Goal: Information Seeking & Learning: Find specific fact

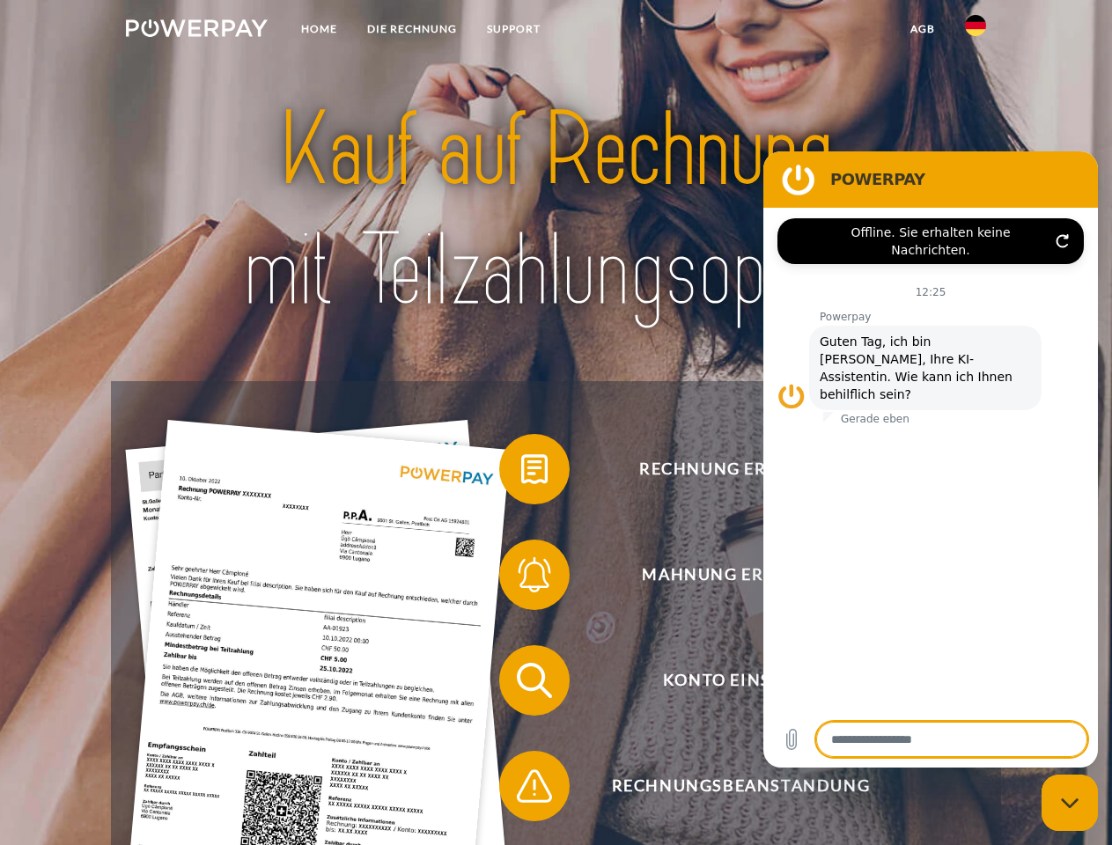
click at [196, 31] on img at bounding box center [197, 28] width 142 height 18
click at [975, 31] on img at bounding box center [975, 25] width 21 height 21
click at [922, 29] on link "agb" at bounding box center [922, 29] width 55 height 32
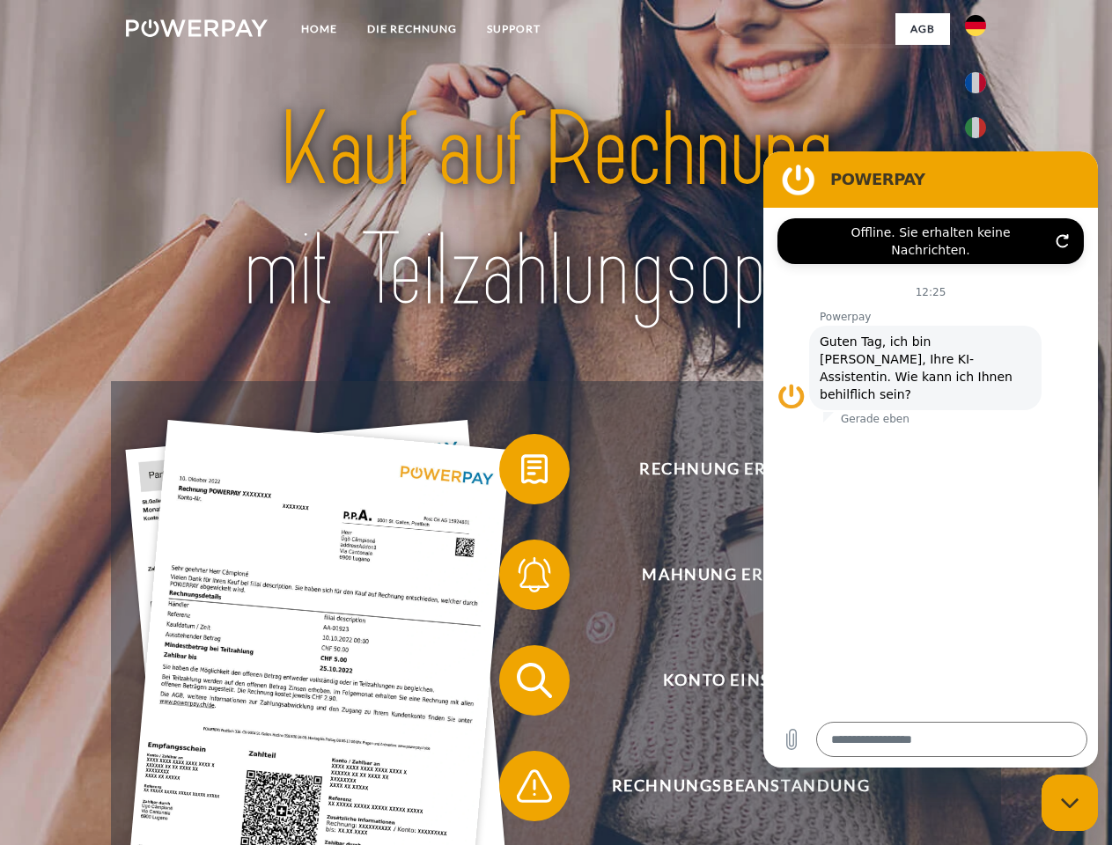
click at [521, 473] on span at bounding box center [508, 469] width 88 height 88
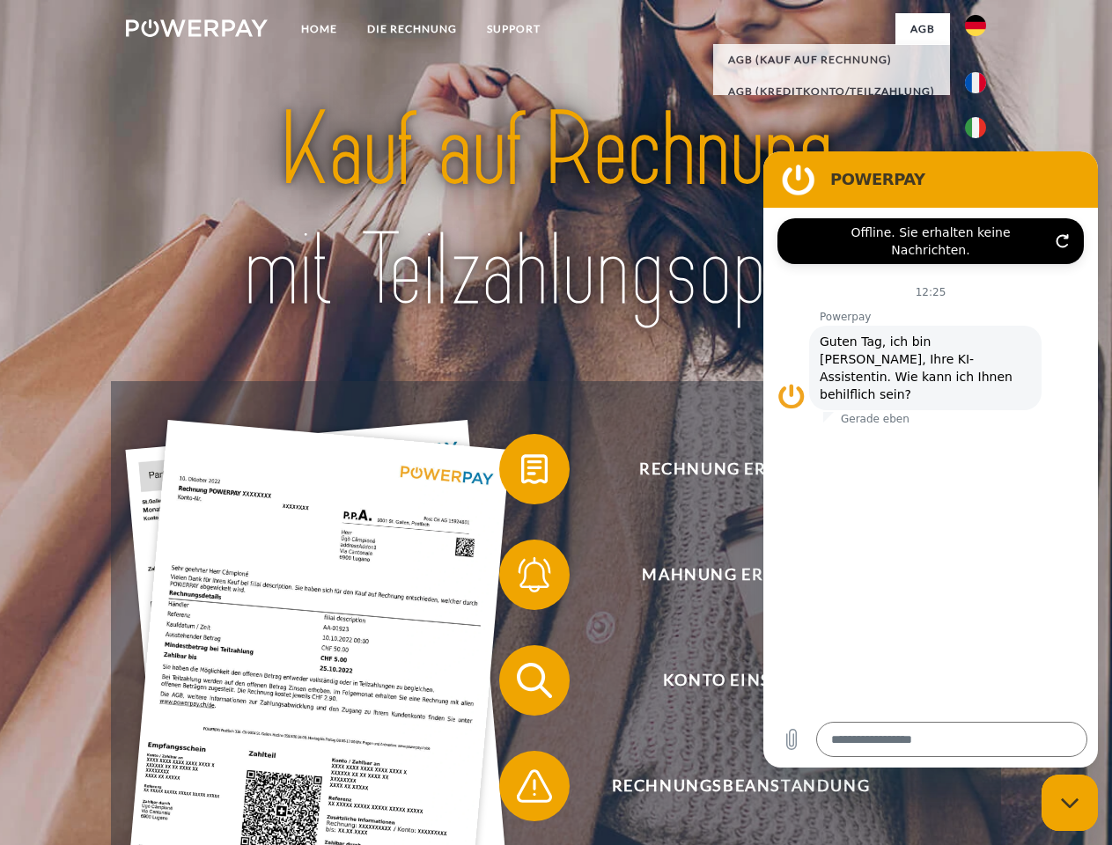
click at [521, 578] on span at bounding box center [508, 575] width 88 height 88
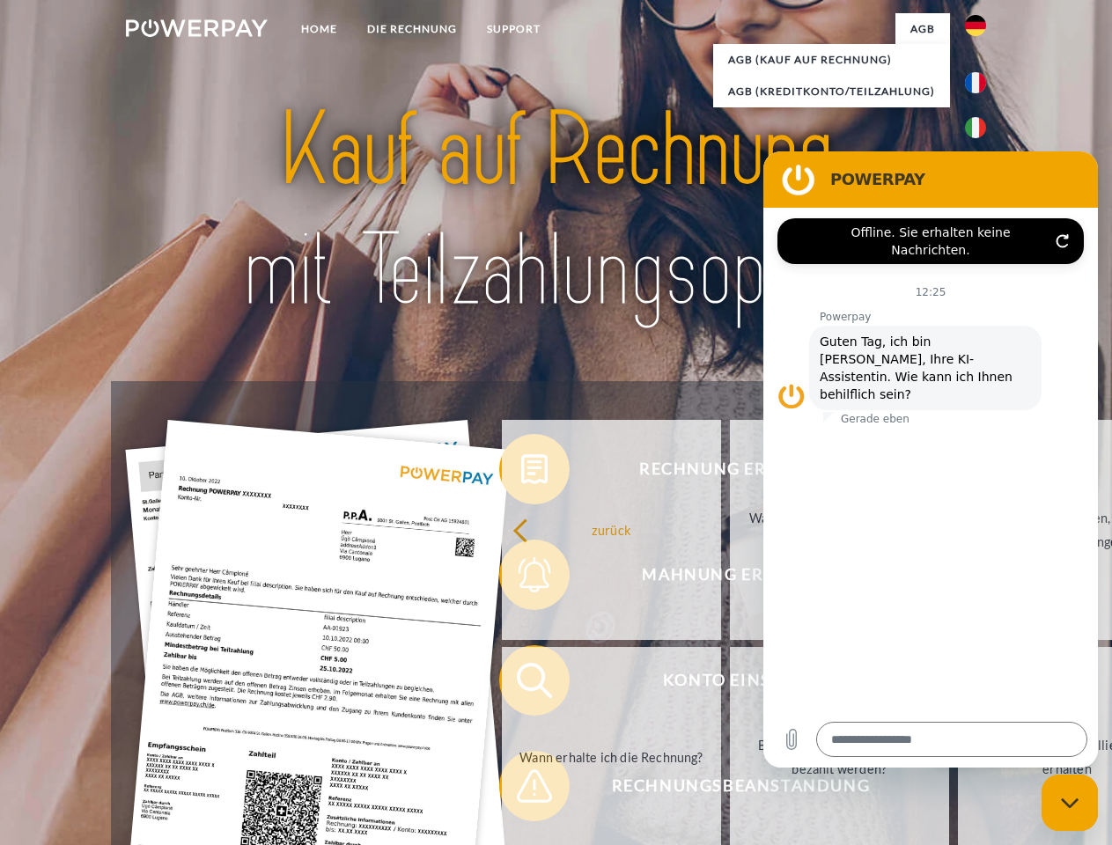
click at [730, 684] on link "Bis wann muss die Rechnung bezahlt werden?" at bounding box center [839, 757] width 219 height 220
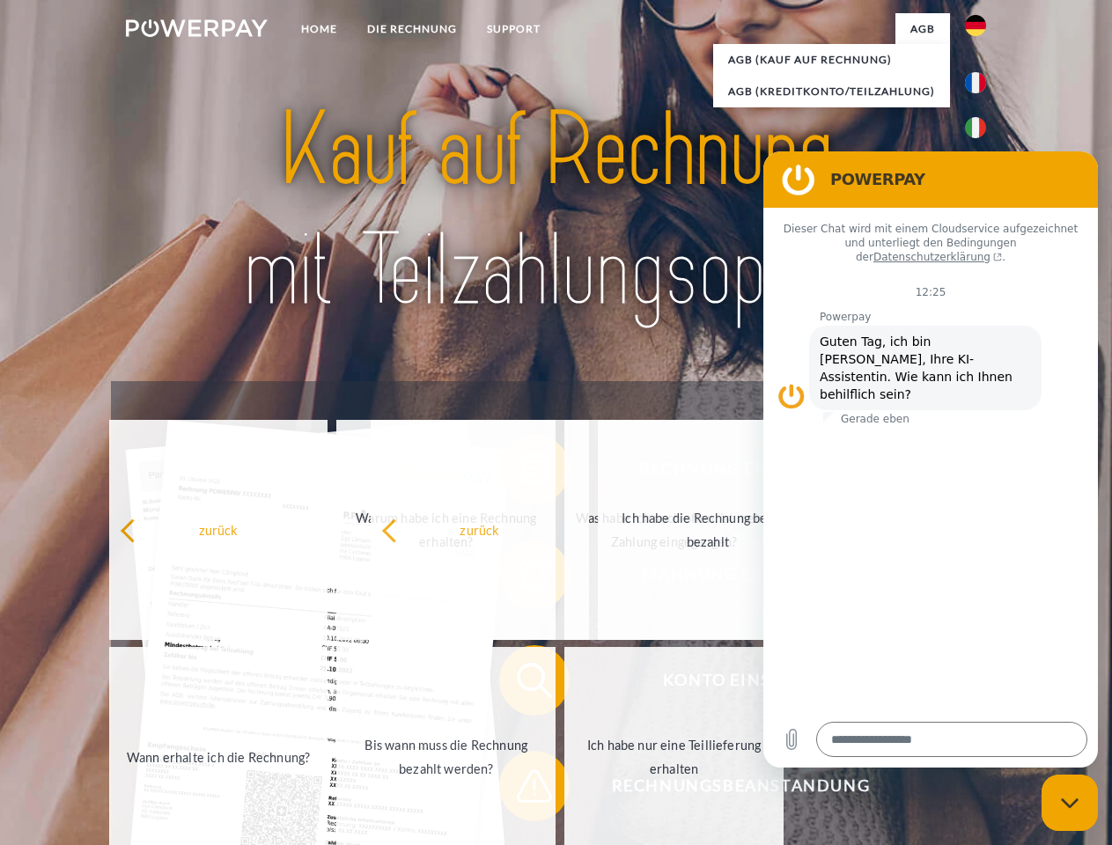
click at [521, 790] on span at bounding box center [508, 786] width 88 height 88
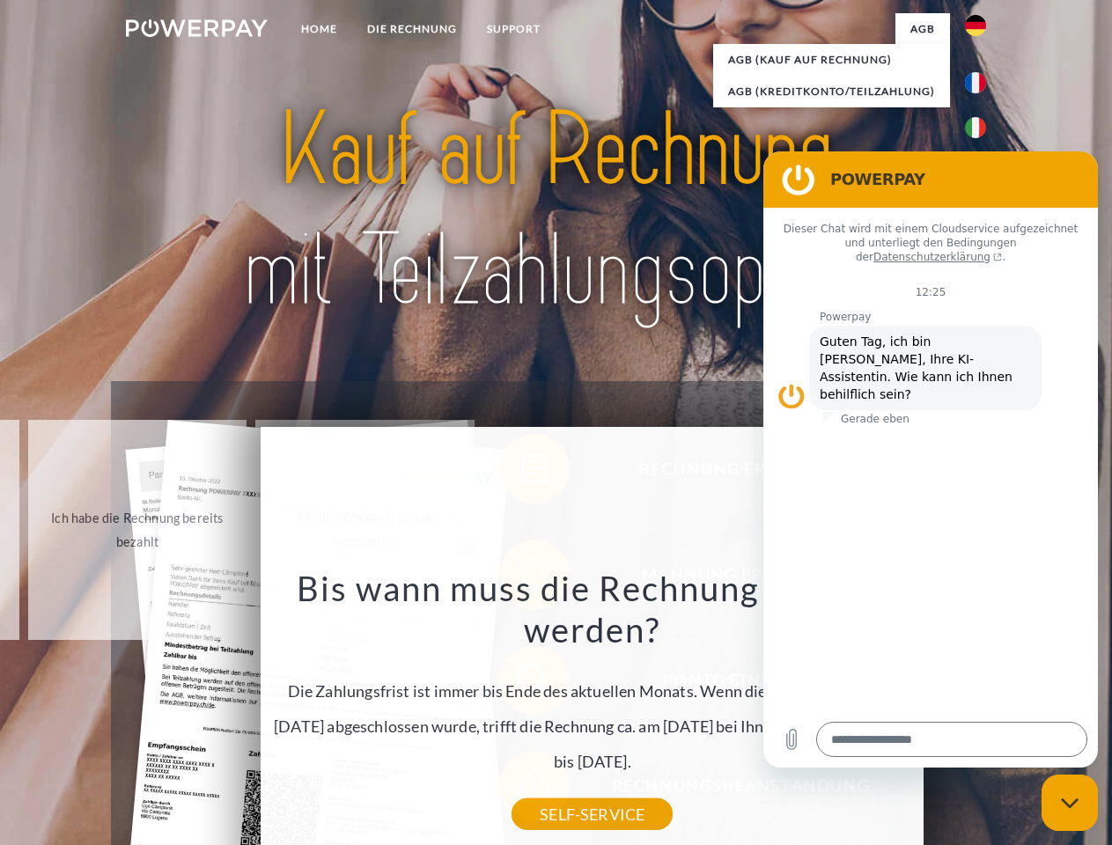
click at [1070, 803] on icon "Messaging-Fenster schließen" at bounding box center [1070, 803] width 18 height 11
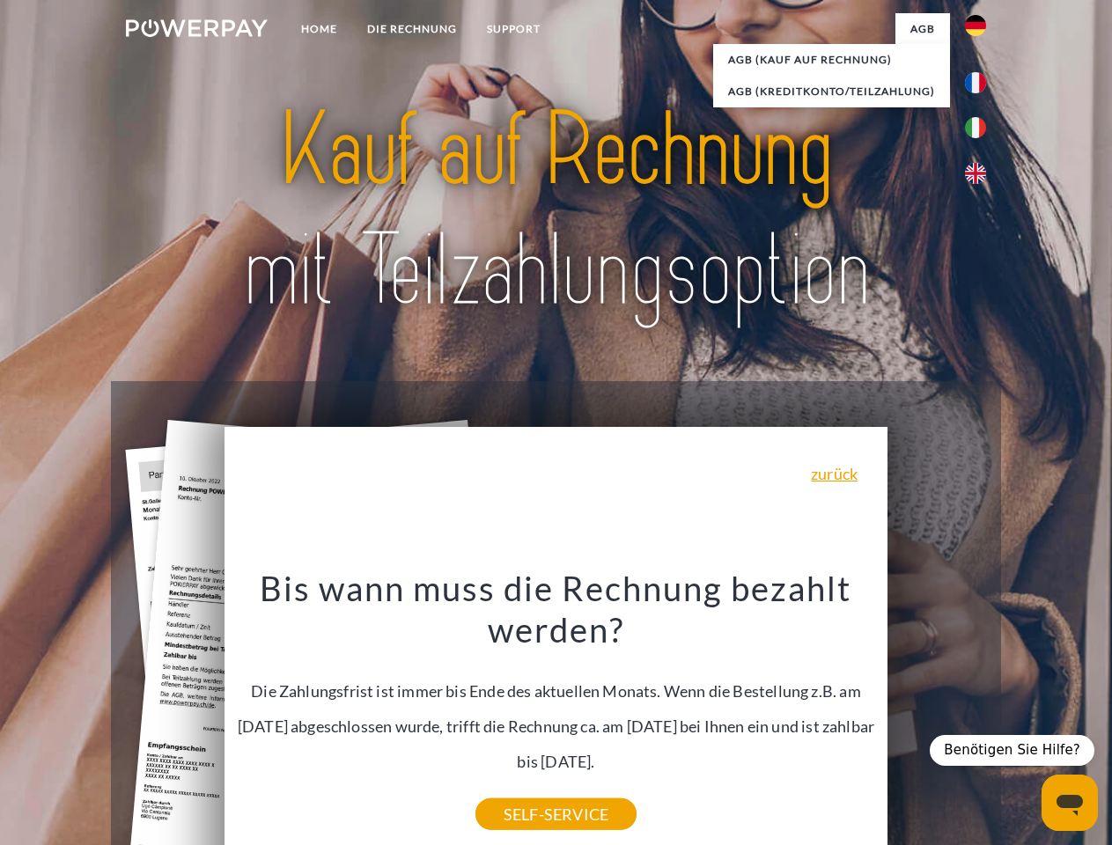
type textarea "*"
